Goal: Information Seeking & Learning: Learn about a topic

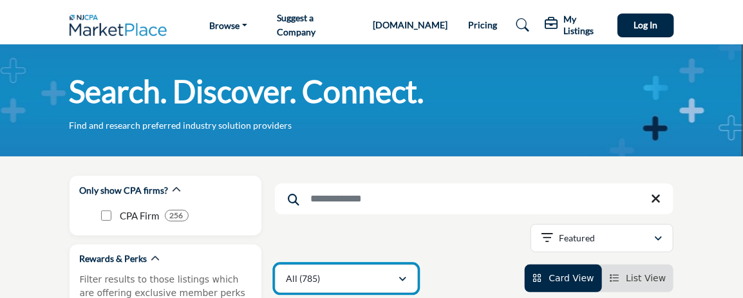
click at [402, 277] on icon "button" at bounding box center [403, 279] width 8 height 9
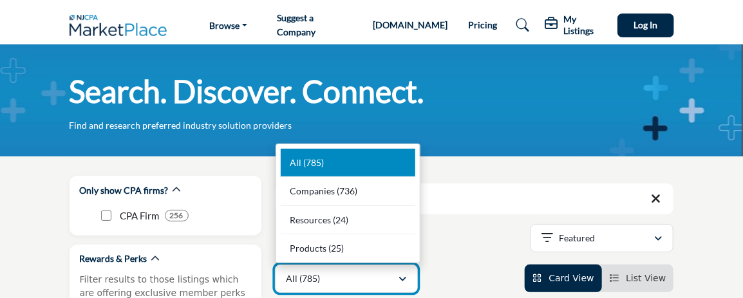
click at [326, 277] on div "All (785)" at bounding box center [342, 278] width 112 height 15
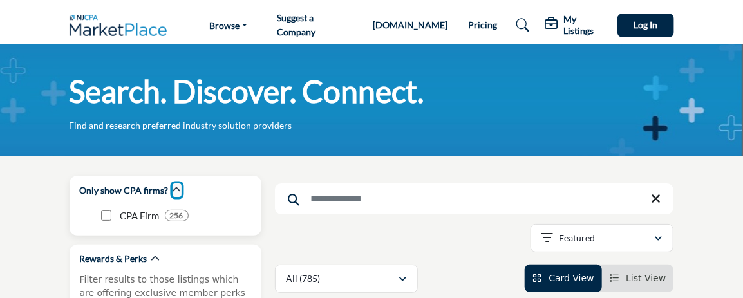
click at [172, 190] on icon "button" at bounding box center [176, 189] width 9 height 9
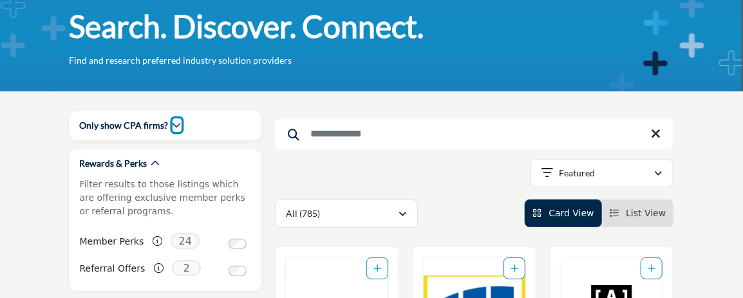
scroll to position [107, 0]
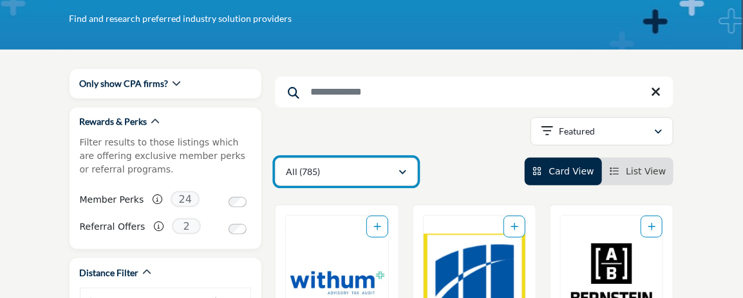
click at [400, 167] on div "button" at bounding box center [402, 172] width 9 height 12
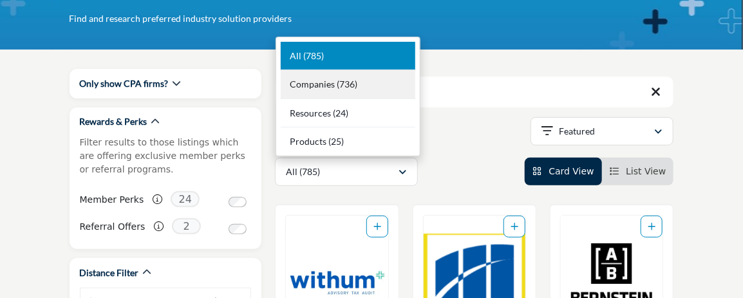
click at [337, 85] on b "(736)" at bounding box center [347, 84] width 21 height 11
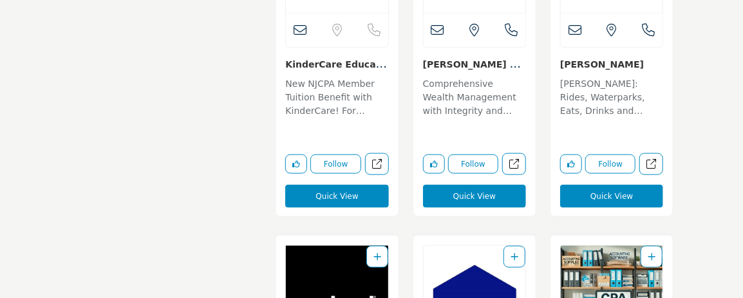
scroll to position [2102, 0]
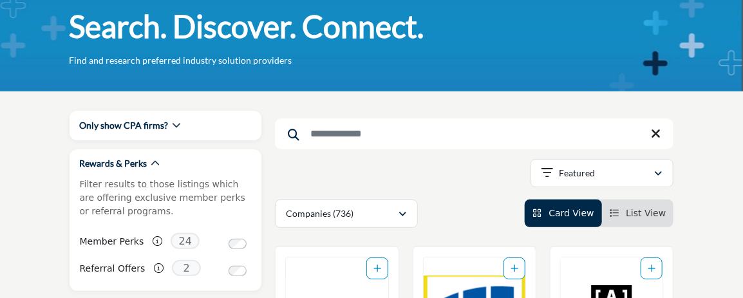
scroll to position [0, 0]
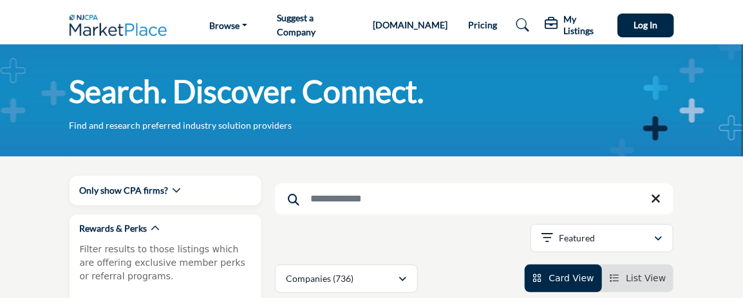
click at [387, 23] on link "[DOMAIN_NAME]" at bounding box center [410, 24] width 75 height 11
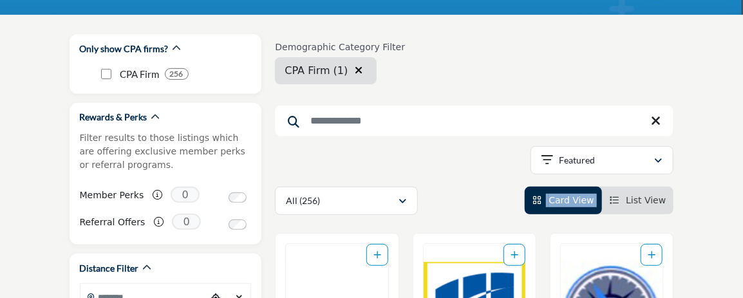
scroll to position [165, 0]
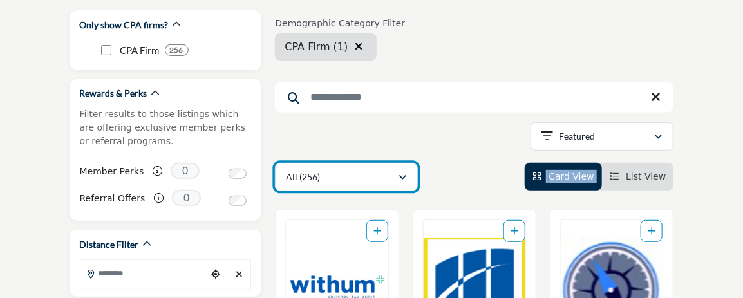
click at [312, 175] on p "All (256)" at bounding box center [303, 177] width 34 height 13
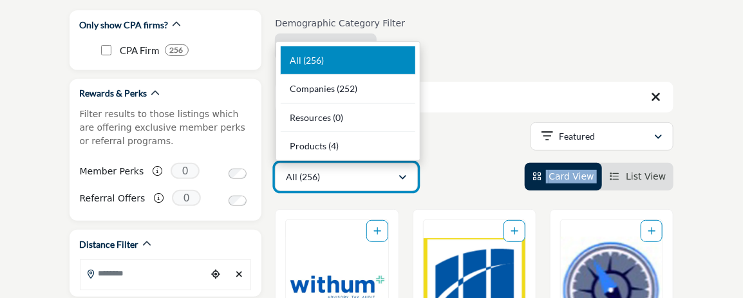
click at [399, 176] on icon "button" at bounding box center [403, 177] width 8 height 9
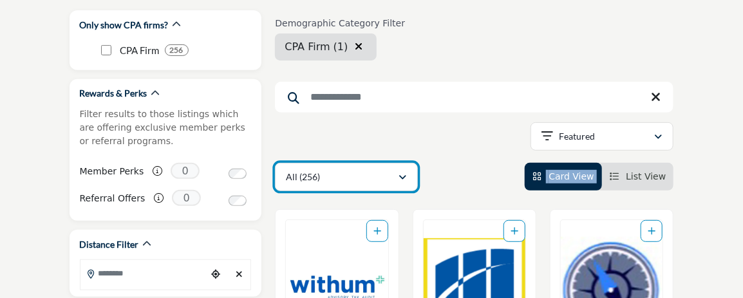
click at [371, 180] on div "All (256)" at bounding box center [342, 176] width 112 height 15
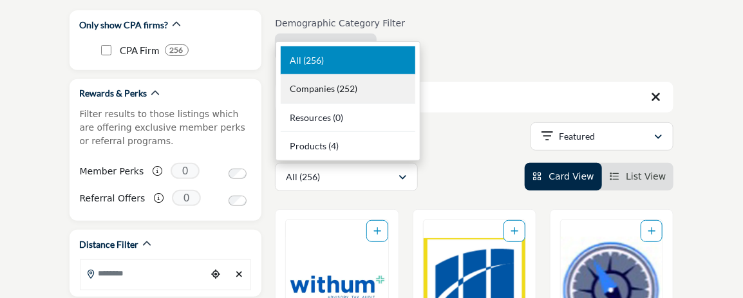
click at [327, 91] on span "Companies" at bounding box center [312, 88] width 45 height 11
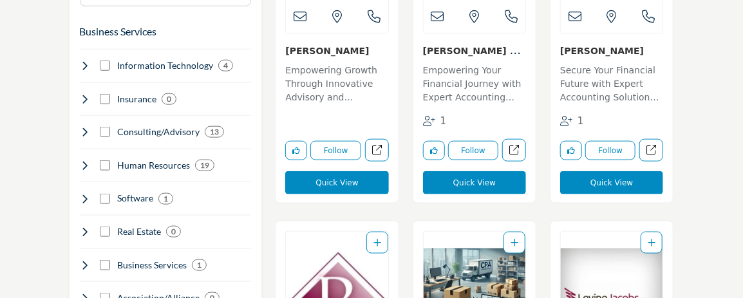
scroll to position [783, 0]
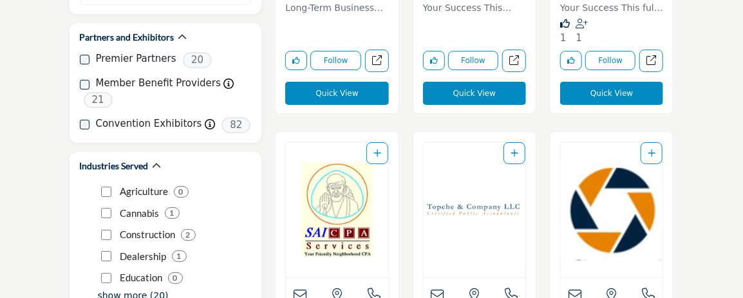
scroll to position [485, 0]
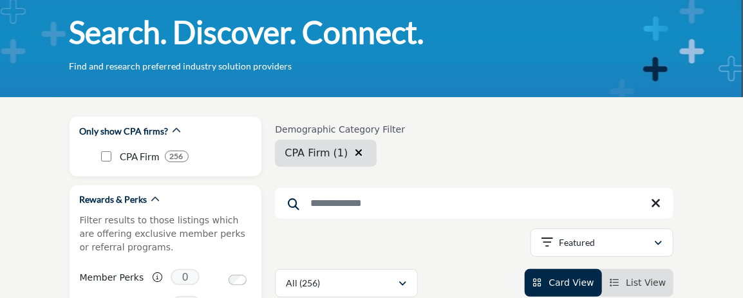
scroll to position [77, 0]
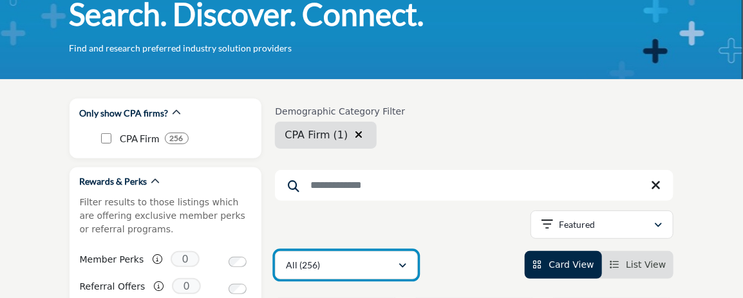
click at [402, 268] on icon "button" at bounding box center [403, 265] width 8 height 9
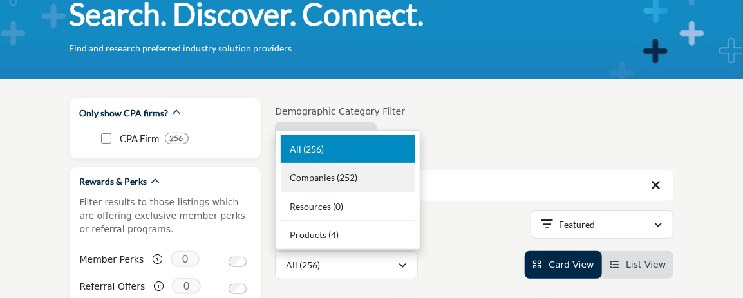
click at [334, 178] on div "Companies (252)" at bounding box center [348, 177] width 135 height 29
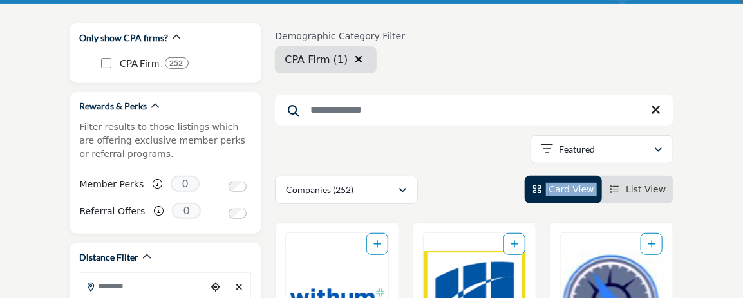
scroll to position [131, 0]
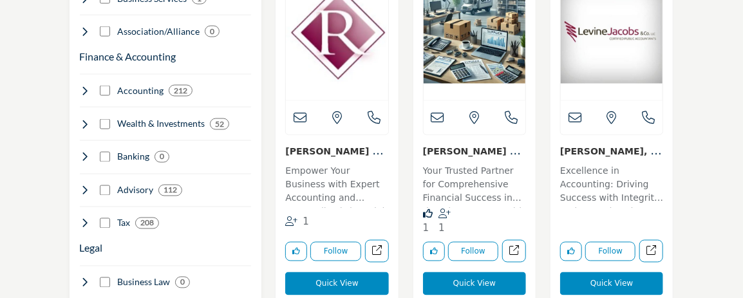
scroll to position [810, 0]
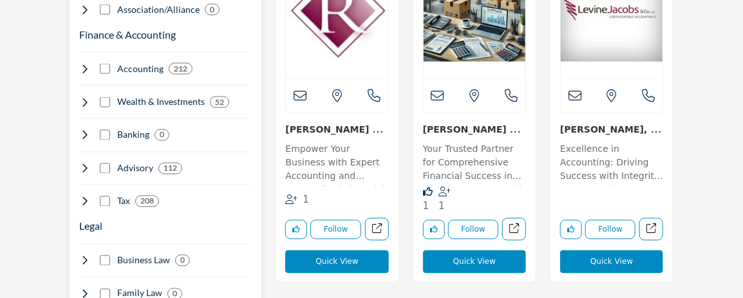
click at [111, 197] on div "Tax 208" at bounding box center [120, 202] width 80 height 14
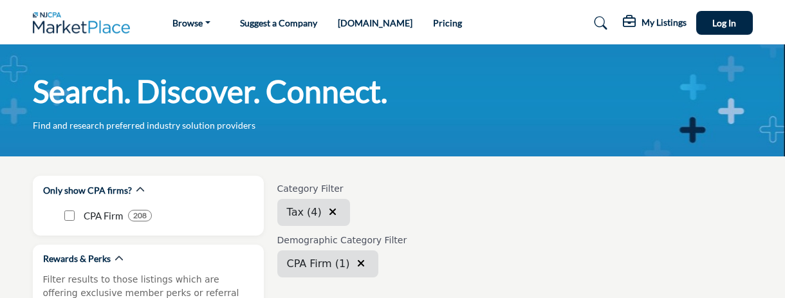
click at [737, 288] on div "Category Filter Estate Planning/Estate Taxes Business Tax Planning/Preparation …" at bounding box center [515, 292] width 476 height 232
click at [654, 26] on h5 "My Listings" at bounding box center [664, 23] width 45 height 12
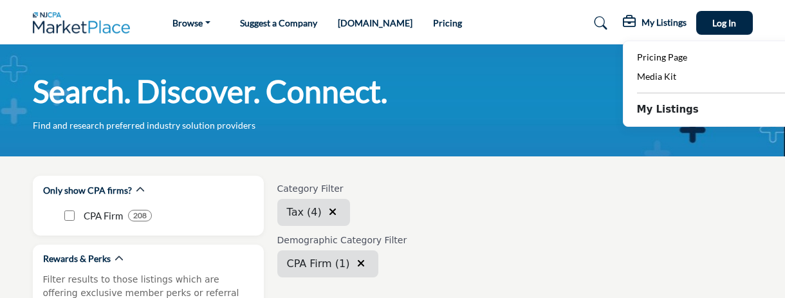
click at [633, 133] on div "Search. Discover. Connect. Find and research preferred industry solution provid…" at bounding box center [392, 100] width 785 height 112
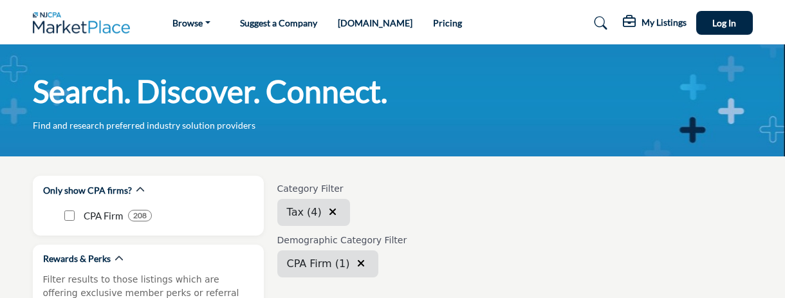
click at [675, 18] on h5 "My Listings" at bounding box center [664, 23] width 45 height 12
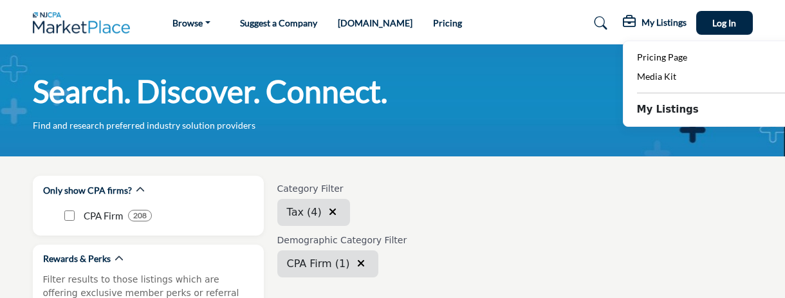
click at [670, 113] on b "My Listings" at bounding box center [668, 109] width 62 height 15
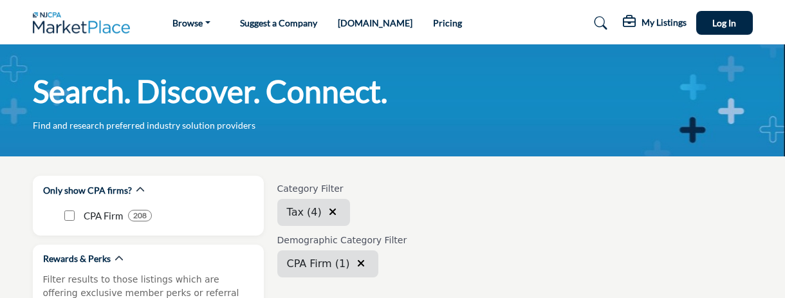
click at [670, 113] on div "Search. Discover. Connect. Find and research preferred industry solution provid…" at bounding box center [393, 101] width 720 height 61
